Goal: Information Seeking & Learning: Learn about a topic

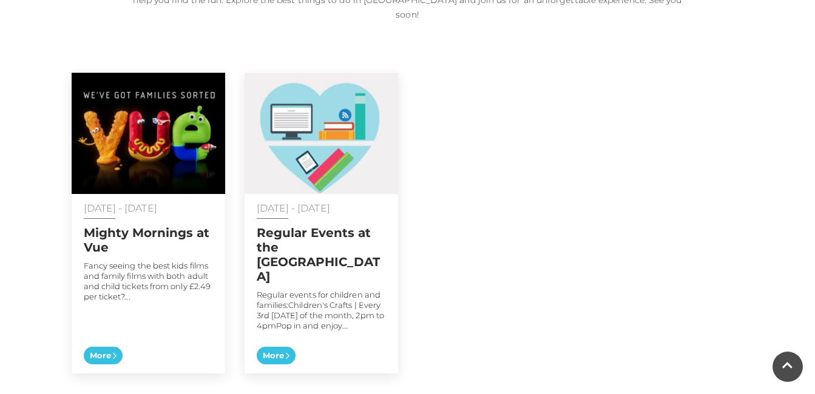
scroll to position [668, 0]
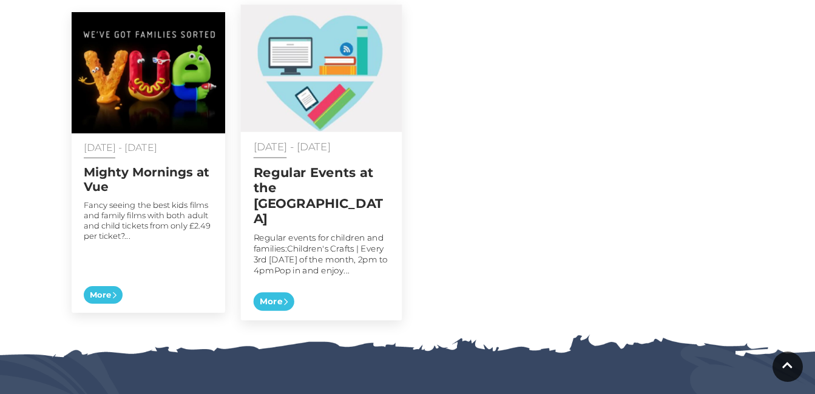
click at [326, 169] on h2 "Regular Events at the [GEOGRAPHIC_DATA]" at bounding box center [321, 195] width 136 height 61
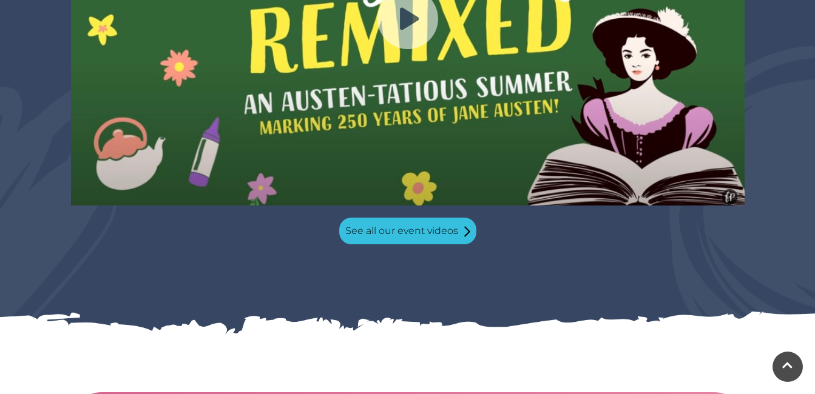
scroll to position [1335, 0]
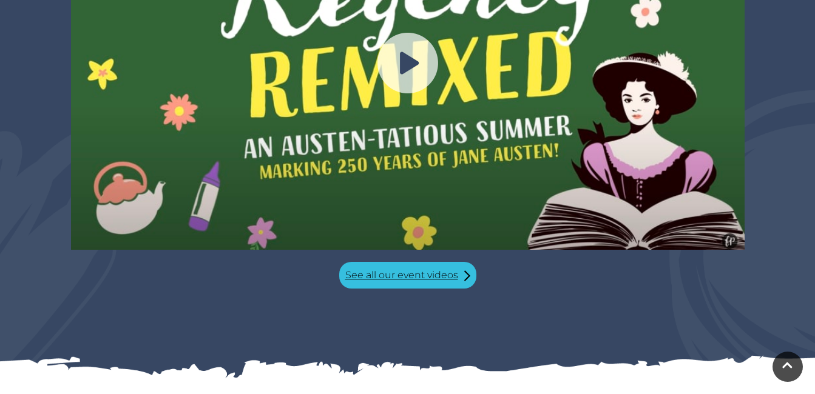
click at [376, 262] on link "See all our event videos" at bounding box center [407, 275] width 137 height 27
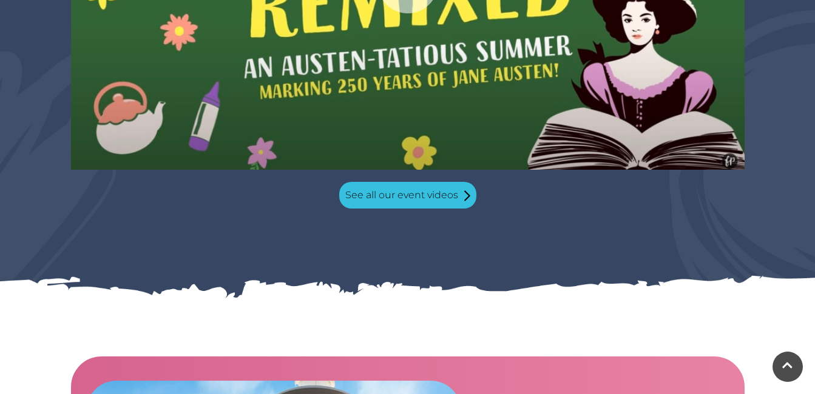
scroll to position [1255, 0]
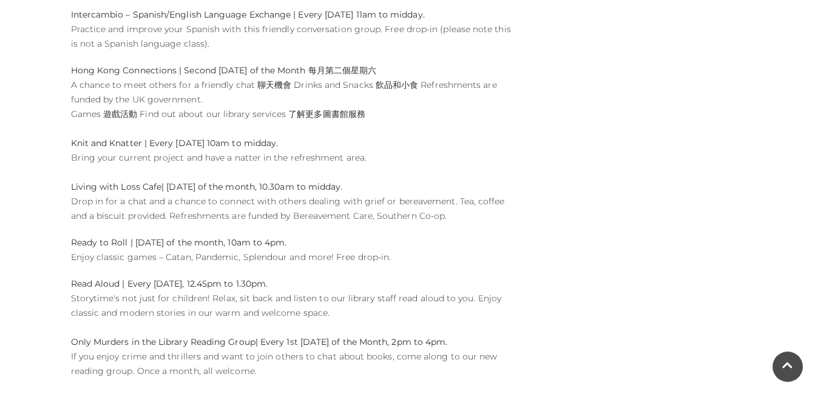
scroll to position [1760, 0]
